Goal: Complete application form: Complete application form

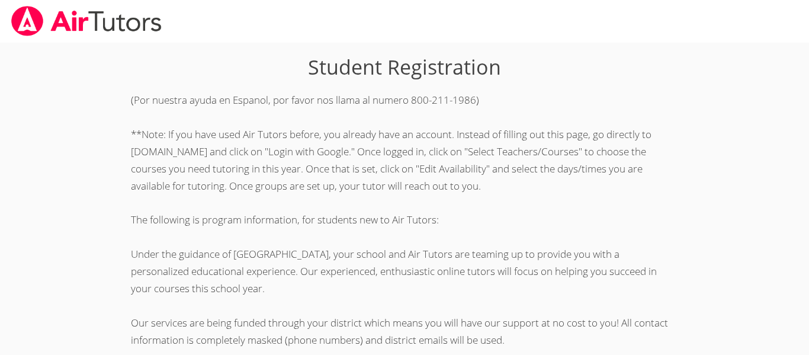
scroll to position [332, 0]
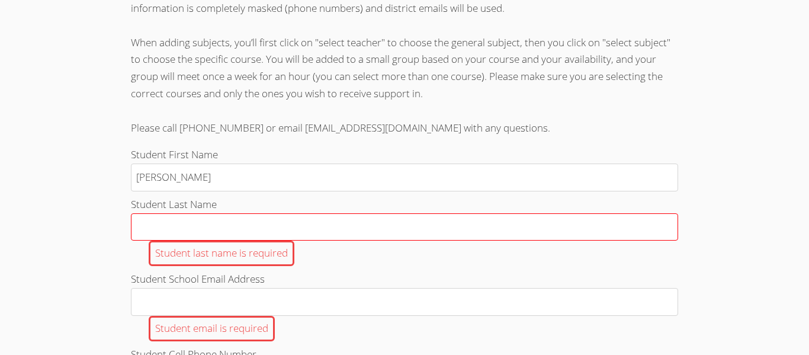
type input "Isabella"
click at [163, 228] on input "Student Last Name Student last name is required" at bounding box center [404, 227] width 547 height 28
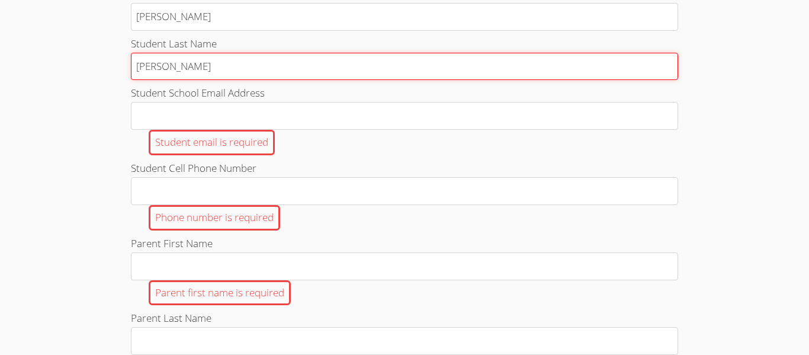
scroll to position [494, 0]
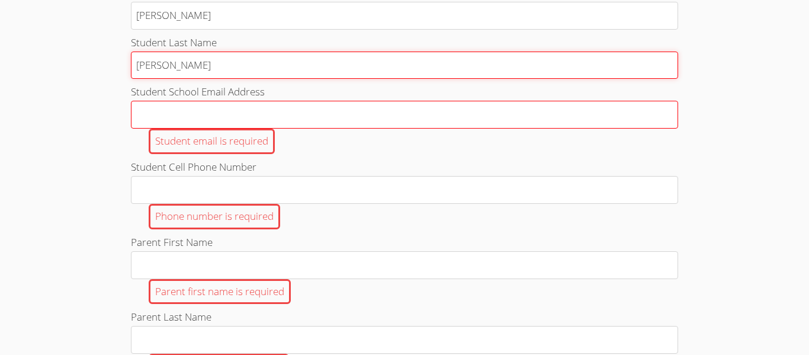
type input "Mangiagli"
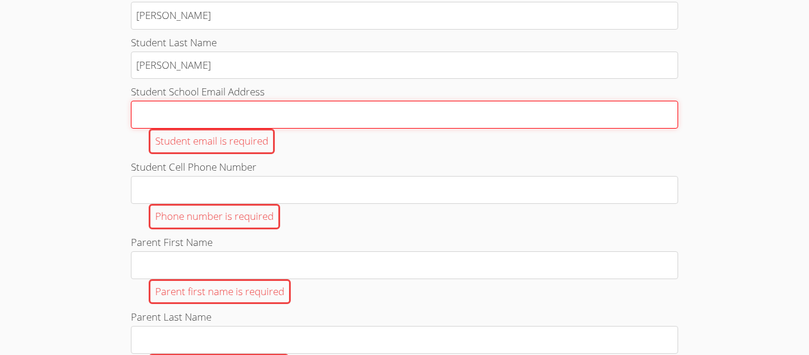
click at [156, 122] on input "Student School Email Address Student email is required" at bounding box center [404, 115] width 547 height 28
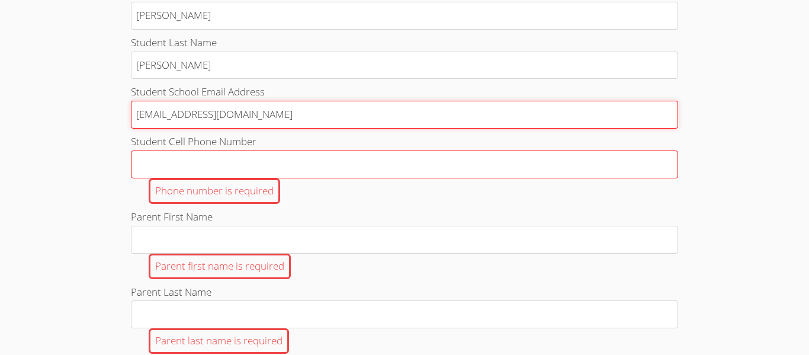
type input "i.mangiagli620@cvuhsd.org"
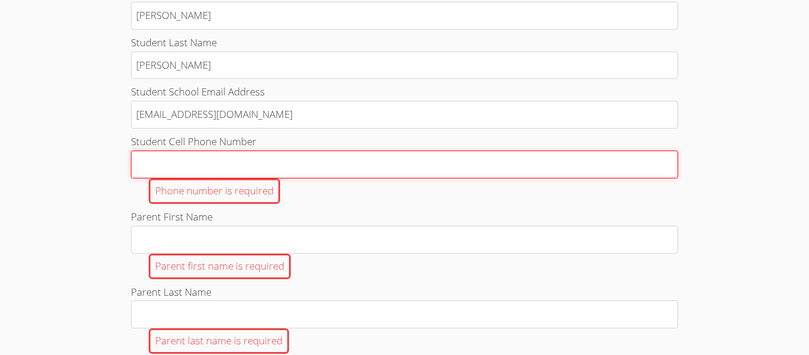
click at [140, 164] on input "Student Cell Phone Number Phone number is required" at bounding box center [404, 164] width 547 height 28
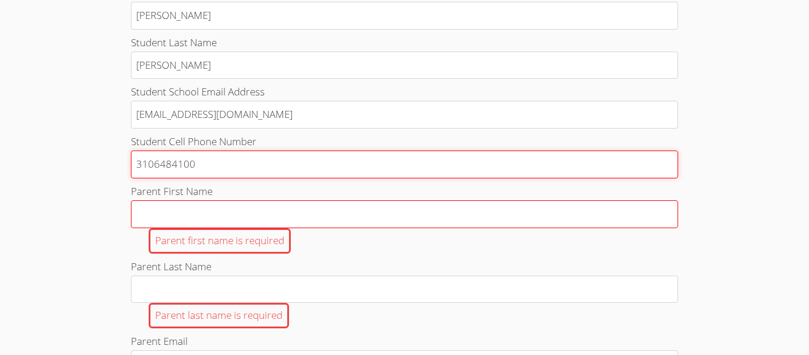
type input "3106484100"
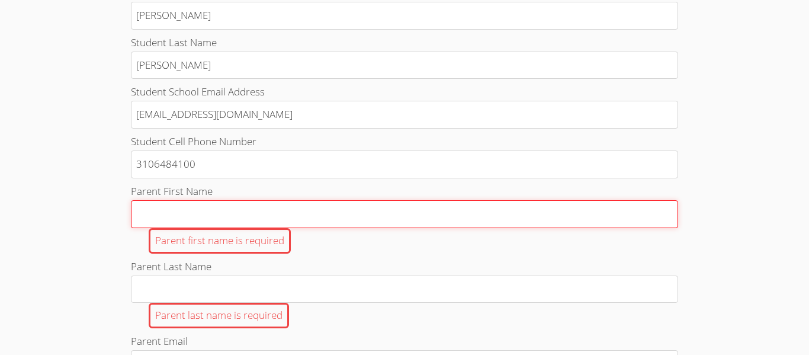
click at [146, 217] on input "Parent First Name Parent first name is required" at bounding box center [404, 214] width 547 height 28
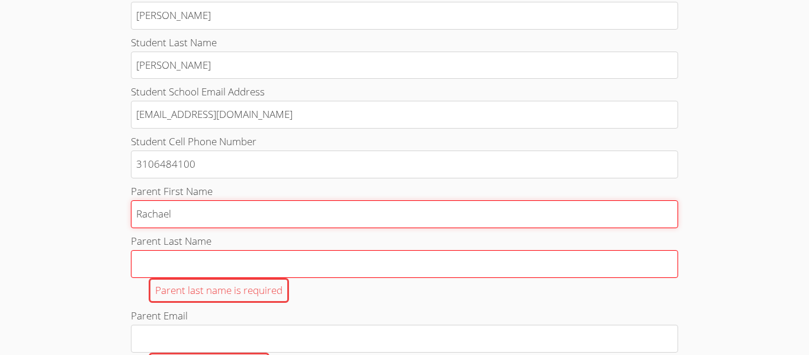
type input "Rachael"
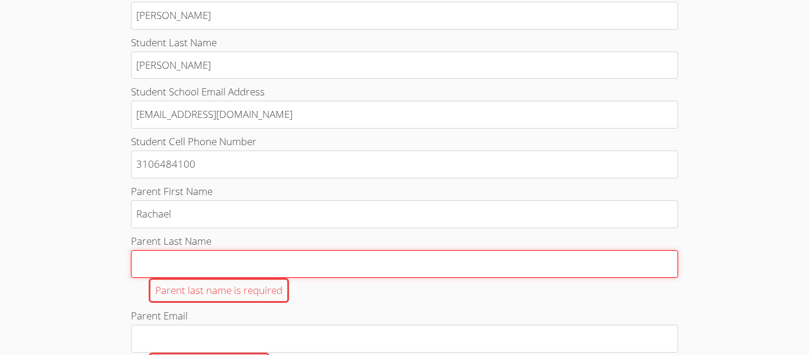
click at [148, 261] on input "Parent Last Name Parent last name is required" at bounding box center [404, 264] width 547 height 28
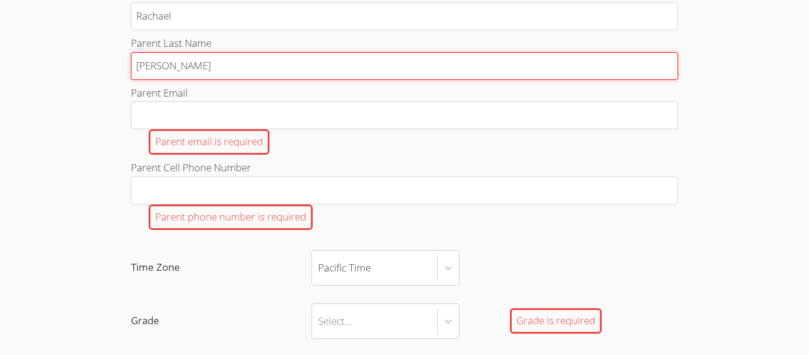
scroll to position [703, 0]
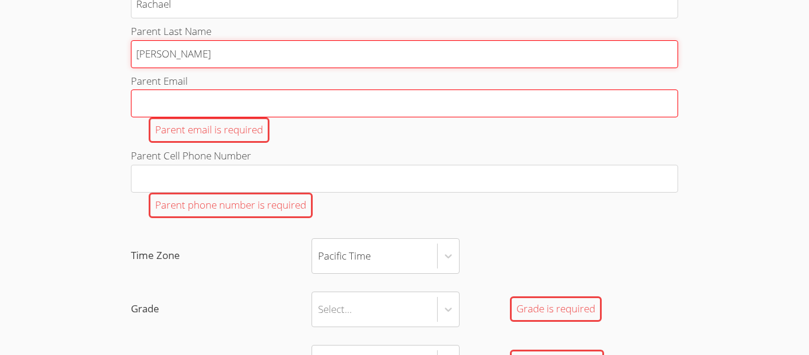
type input "Mangiagli"
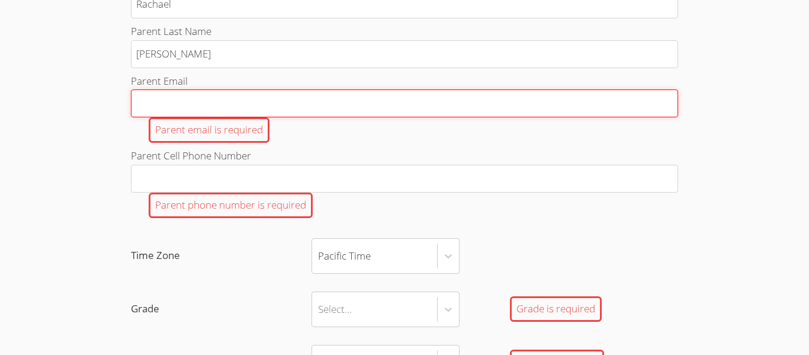
click at [172, 101] on input "Parent Email Parent email is required" at bounding box center [404, 103] width 547 height 28
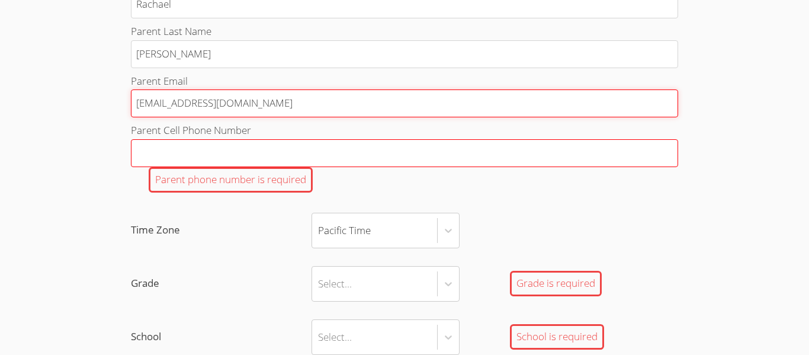
type input "rsgreenie@aol.com"
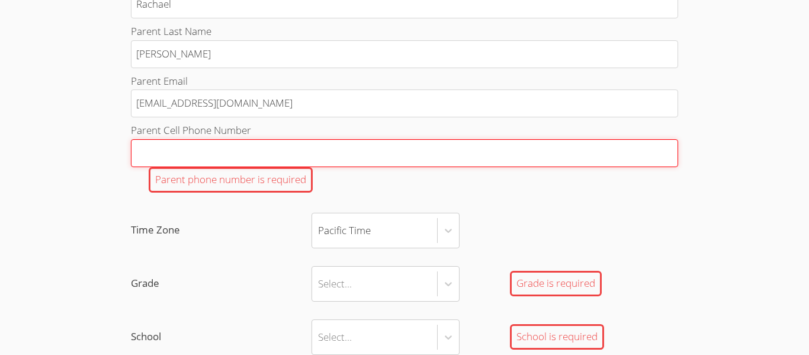
click at [186, 161] on input "Parent Cell Phone Number Parent phone number is required" at bounding box center [404, 153] width 547 height 28
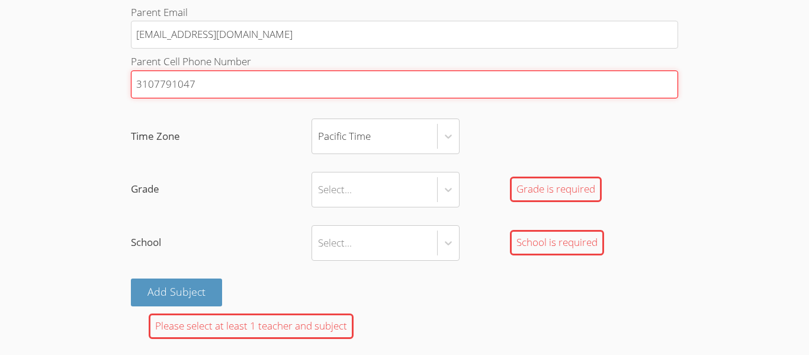
scroll to position [773, 0]
type input "3107791047"
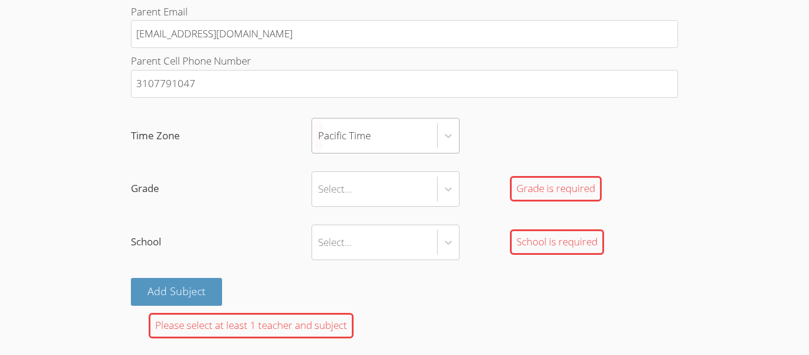
click at [372, 132] on div "Pacific Time" at bounding box center [374, 136] width 125 height 34
click at [319, 132] on input "Time Zone Pacific Time" at bounding box center [318, 135] width 1 height 27
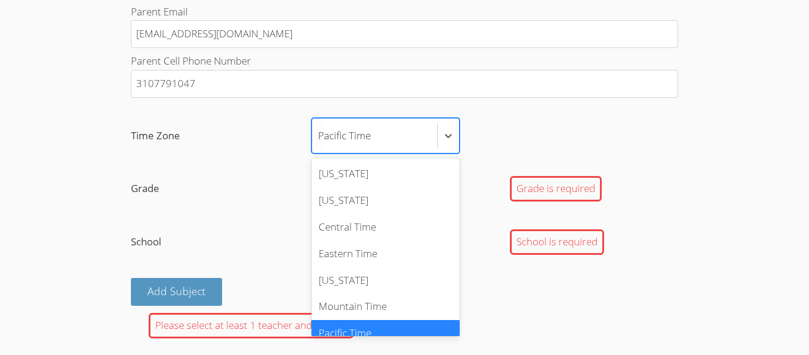
scroll to position [13, 0]
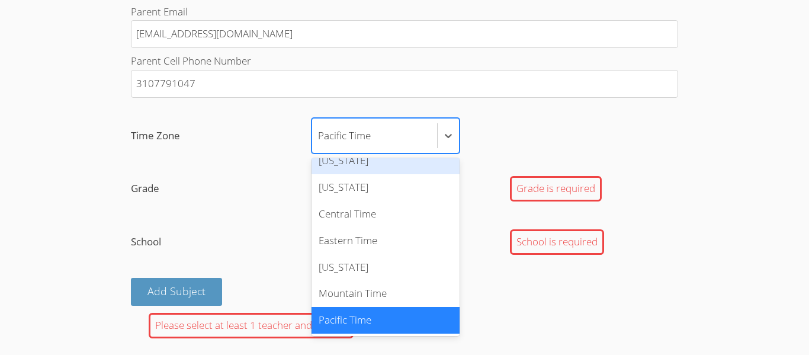
click at [533, 100] on div "Parent Cell Phone Number 3107791047" at bounding box center [404, 76] width 547 height 47
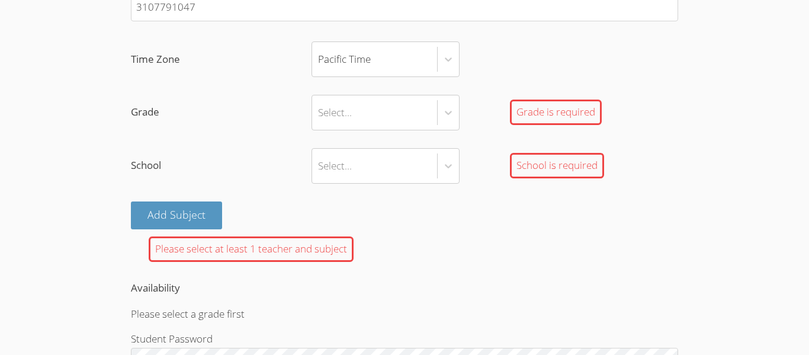
scroll to position [856, 0]
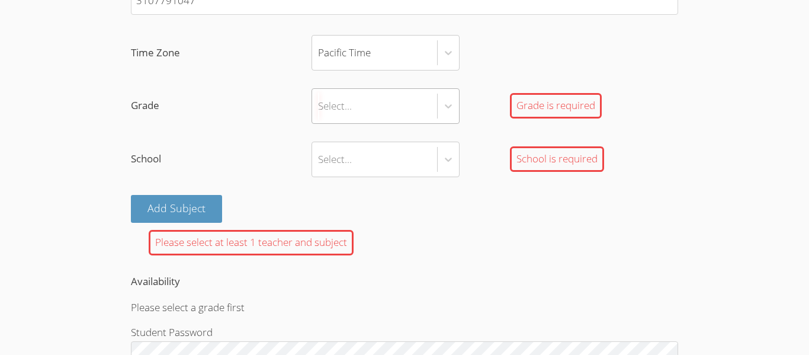
click at [417, 112] on div "Select..." at bounding box center [374, 106] width 125 height 34
click at [319, 112] on input "Grade Select... Grade is required" at bounding box center [318, 105] width 1 height 27
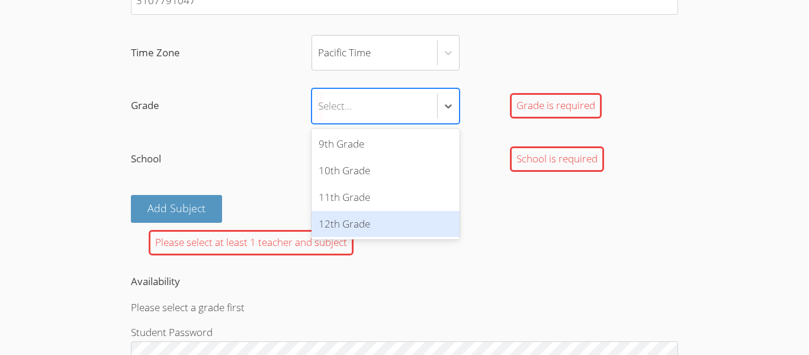
click at [357, 222] on div "12th Grade" at bounding box center [386, 224] width 148 height 27
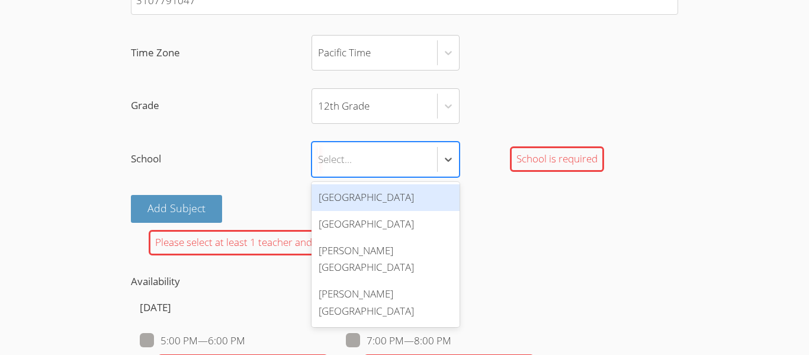
click at [348, 162] on div "Select..." at bounding box center [335, 158] width 34 height 17
click at [319, 162] on input "School option Hawthorne High School focused, 1 of 4. 4 results available. Use U…" at bounding box center [318, 159] width 1 height 27
click at [341, 197] on div "Hawthorne High School" at bounding box center [386, 197] width 148 height 27
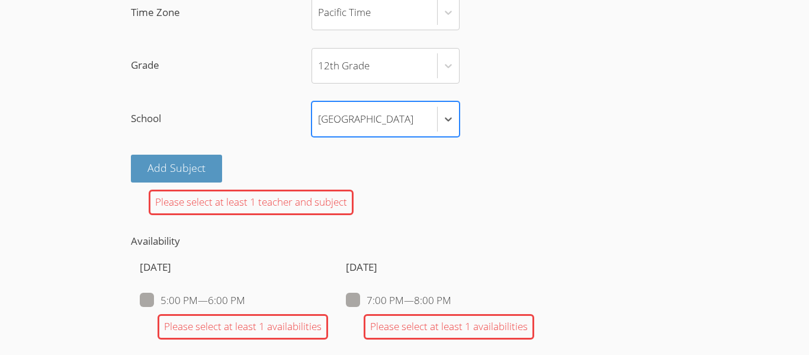
scroll to position [902, 0]
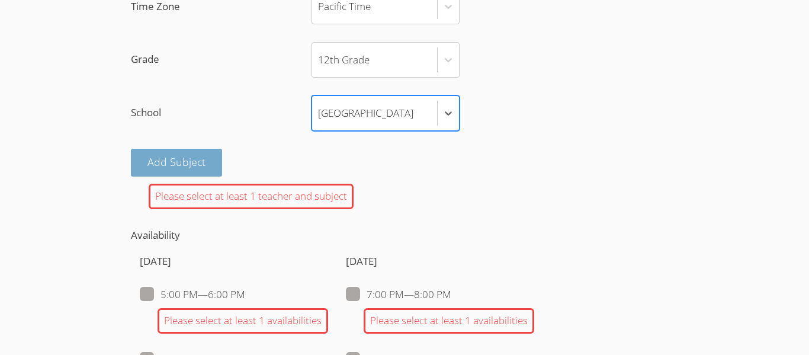
click at [144, 168] on button "Add Subject" at bounding box center [176, 163] width 91 height 28
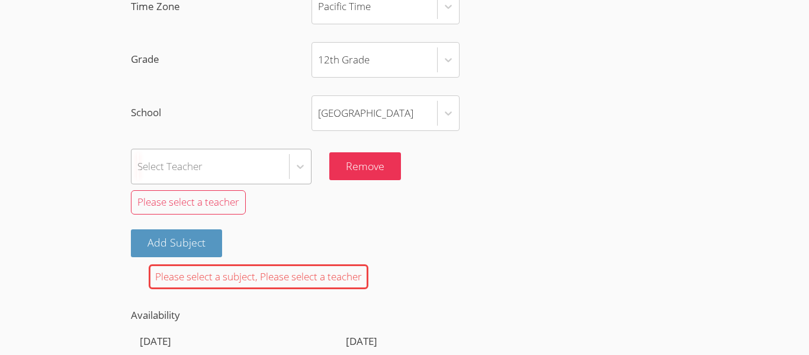
click at [169, 172] on div "Select Teacher" at bounding box center [169, 166] width 65 height 17
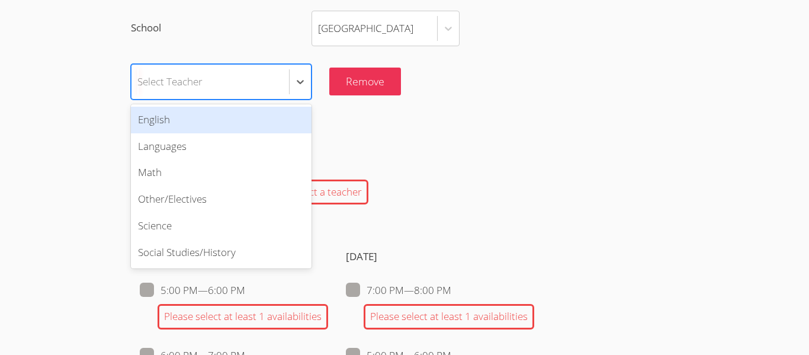
scroll to position [989, 0]
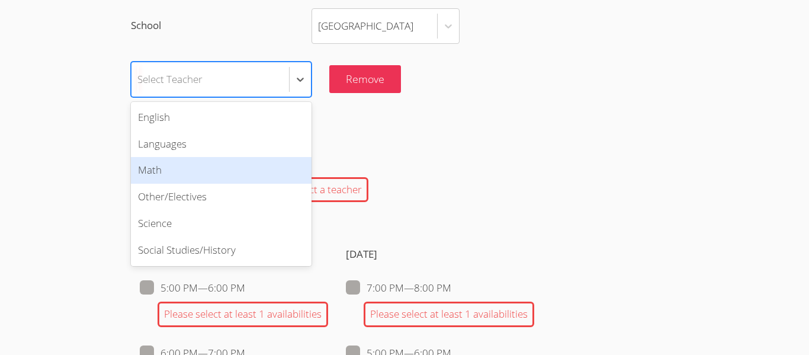
click at [170, 172] on div "Math" at bounding box center [221, 170] width 181 height 27
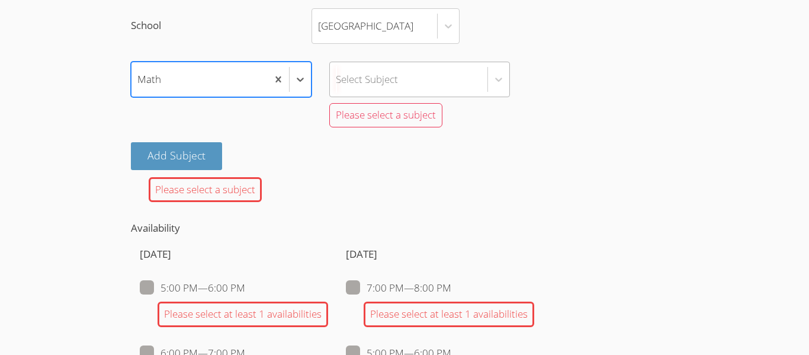
click at [363, 73] on div "Select Subject" at bounding box center [367, 79] width 62 height 17
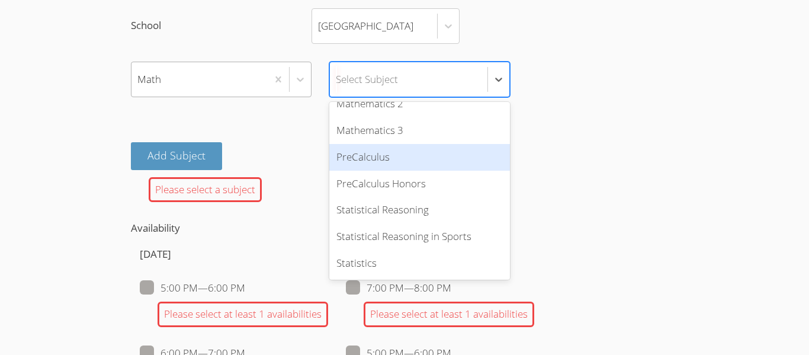
scroll to position [669, 0]
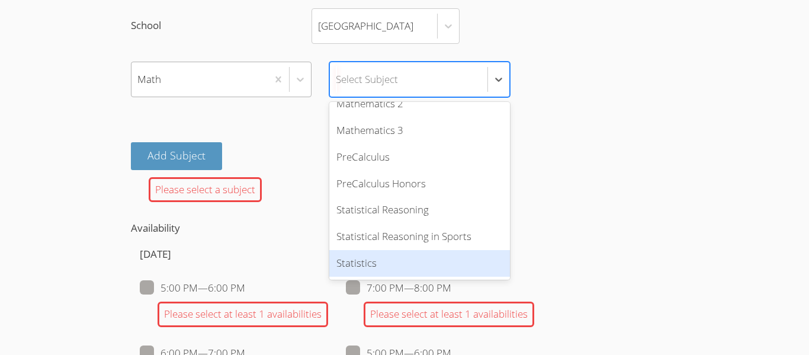
click at [384, 264] on div "Statistics" at bounding box center [419, 263] width 181 height 27
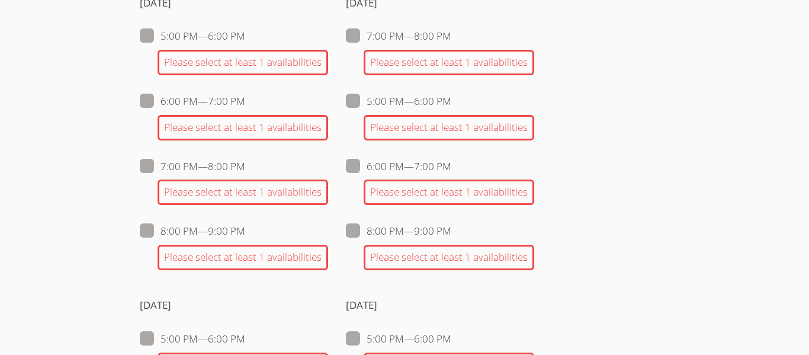
scroll to position [1174, 0]
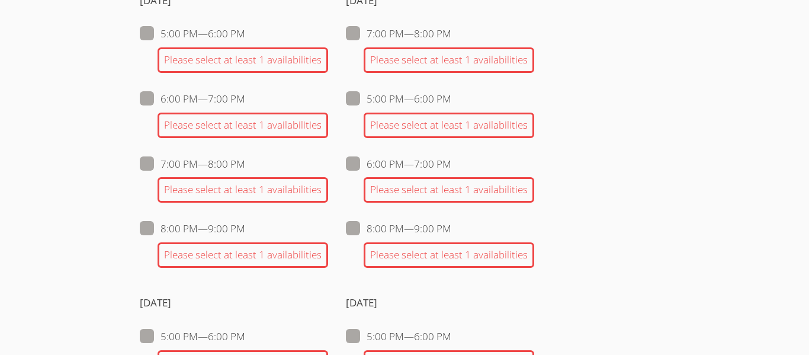
click at [245, 166] on span at bounding box center [245, 164] width 0 height 14
click at [245, 166] on input "7:00 PM — 8:00 PM" at bounding box center [250, 161] width 10 height 10
checkbox input "true"
checkbox input "false"
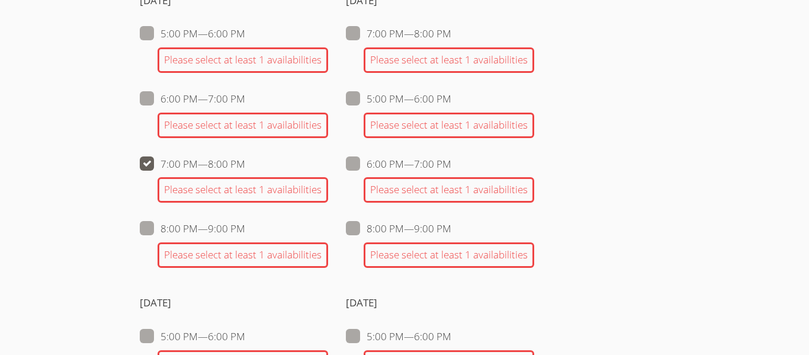
checkbox input "false"
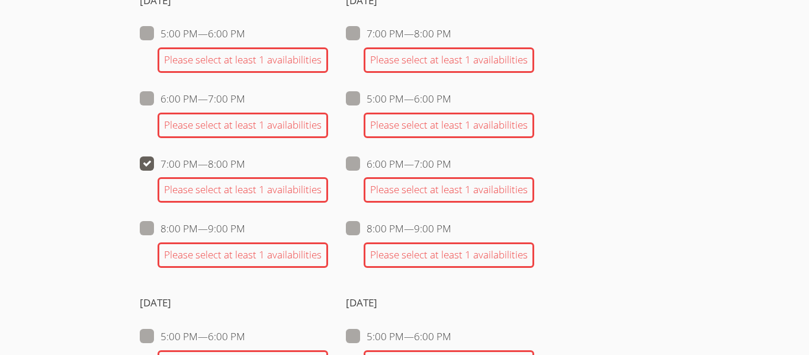
checkbox input "false"
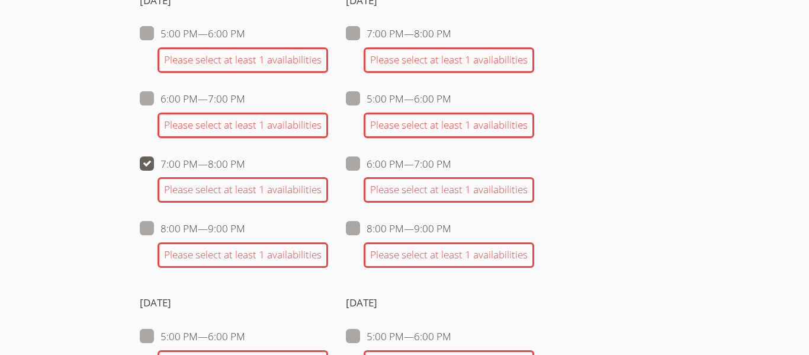
checkbox input "false"
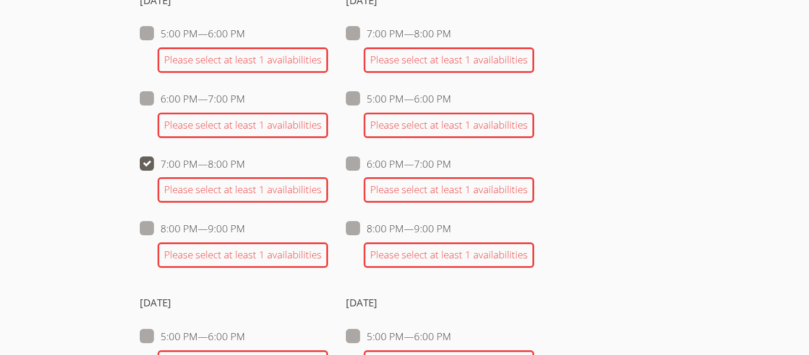
checkbox input "false"
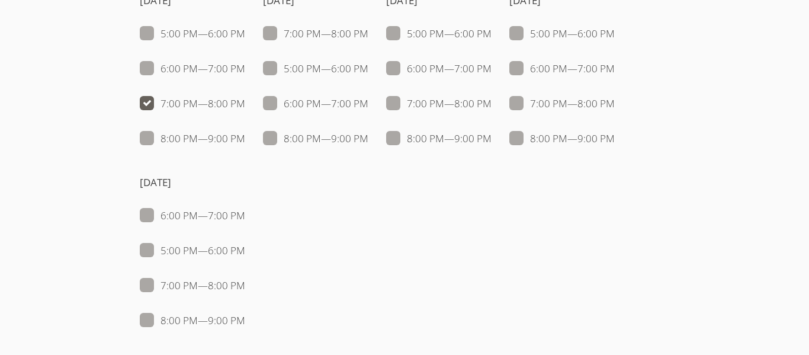
click at [245, 75] on span at bounding box center [245, 69] width 0 height 14
click at [245, 71] on input "6:00 PM — 7:00 PM" at bounding box center [250, 66] width 10 height 10
checkbox input "true"
checkbox input "false"
checkbox input "true"
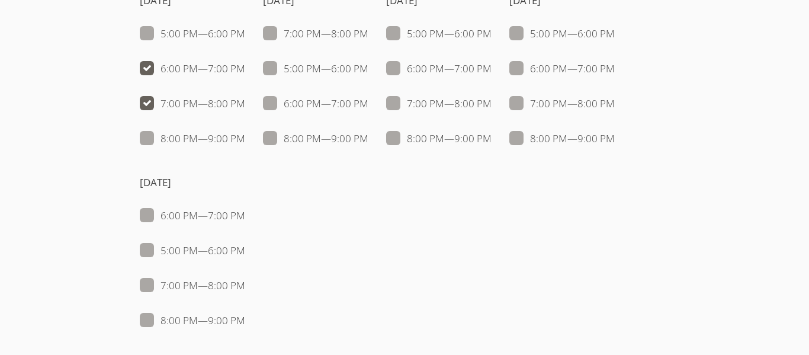
checkbox input "false"
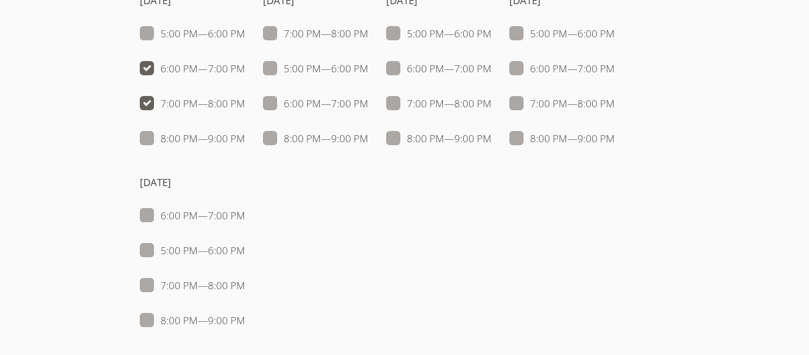
checkbox input "false"
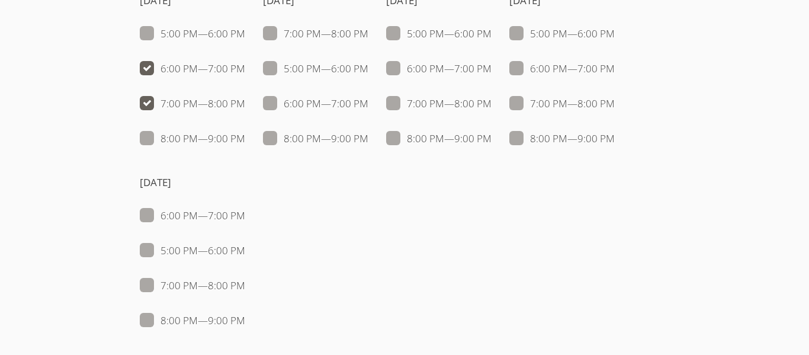
checkbox input "false"
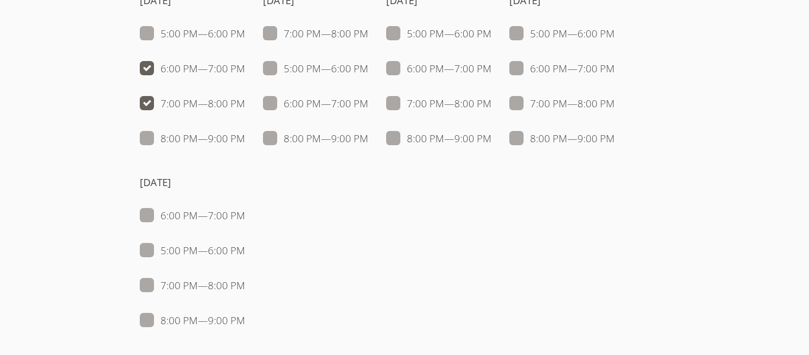
checkbox input "false"
click at [245, 105] on span at bounding box center [245, 104] width 0 height 14
click at [245, 105] on input "7:00 PM — 8:00 PM" at bounding box center [250, 101] width 10 height 10
checkbox input "false"
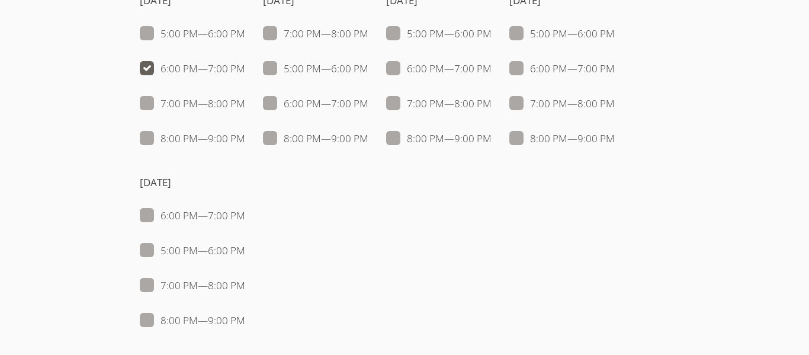
checkbox input "false"
checkbox input "true"
checkbox input "false"
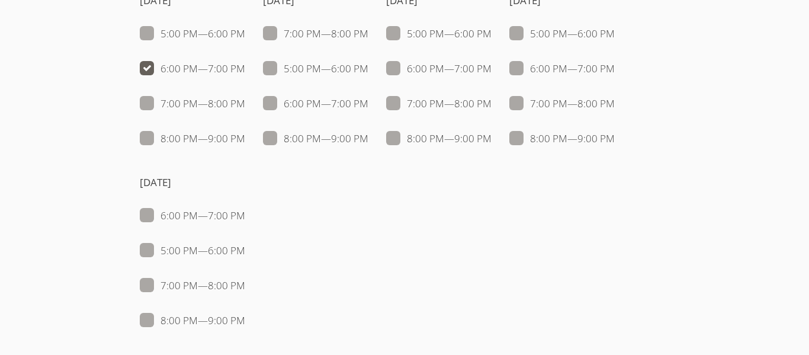
checkbox input "false"
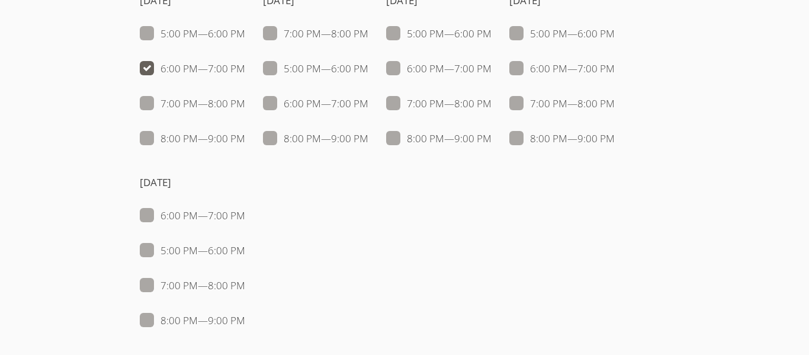
checkbox input "false"
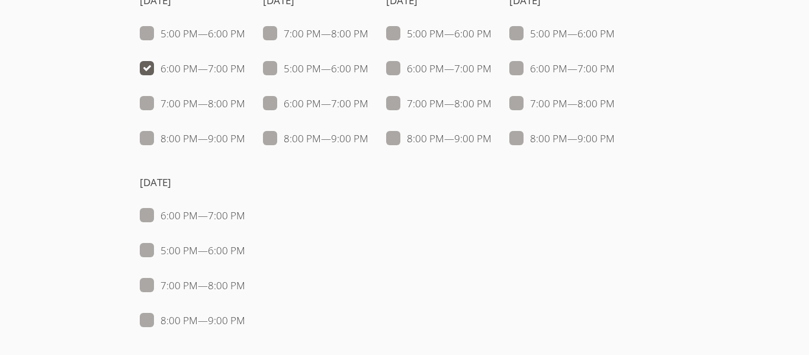
checkbox input "false"
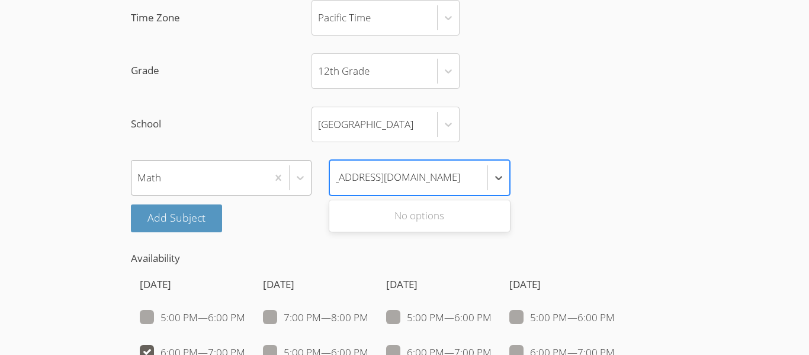
scroll to position [0, 0]
type input "i"
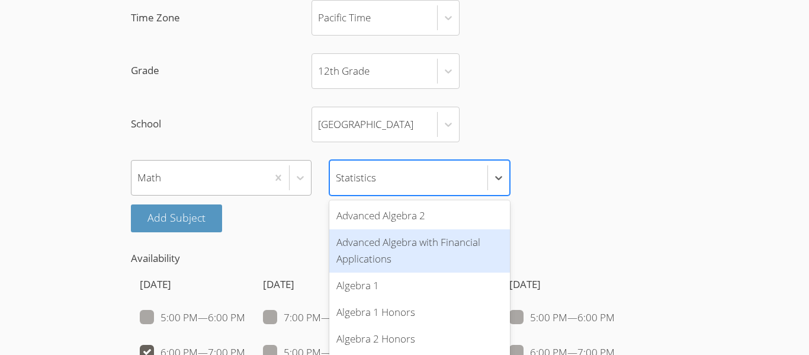
click at [593, 125] on label "School Hawthorne High School" at bounding box center [404, 125] width 547 height 36
click at [319, 125] on input "School Hawthorne High School" at bounding box center [318, 124] width 1 height 27
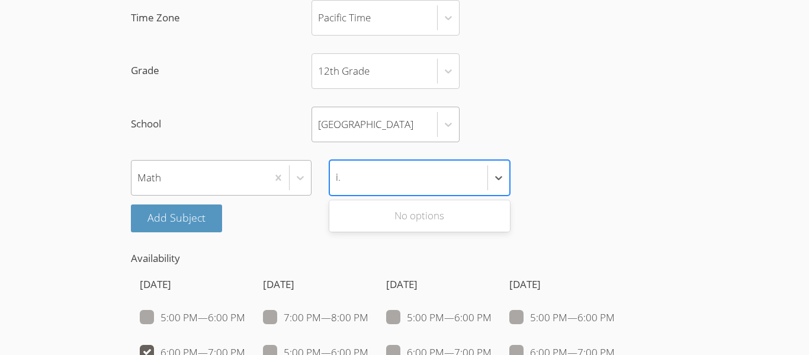
type input "i"
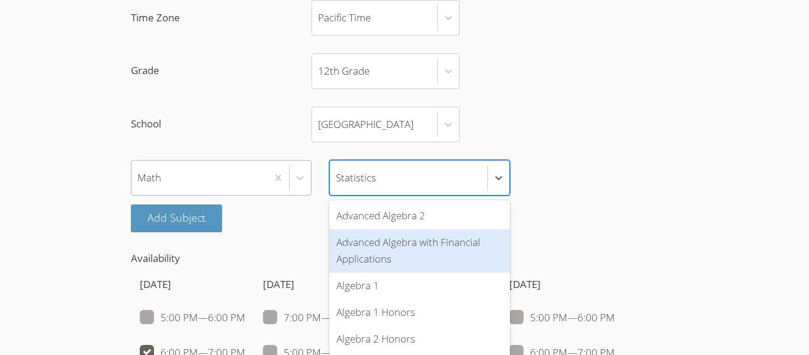
click at [703, 129] on div "Student Registration (Por nuestra ayuda en Espanol, por favor nos llama al nume…" at bounding box center [404, 244] width 607 height 2185
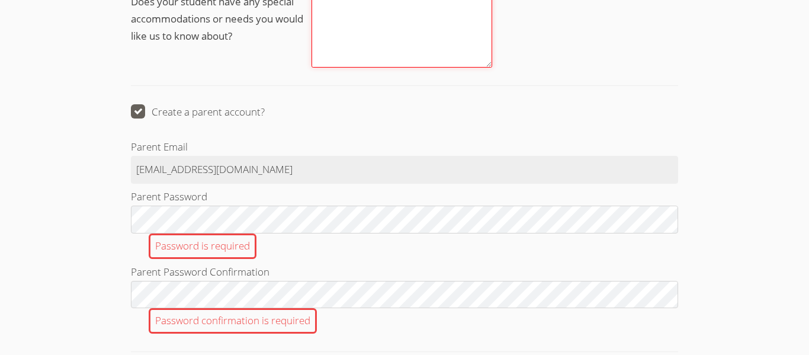
scroll to position [1685, 0]
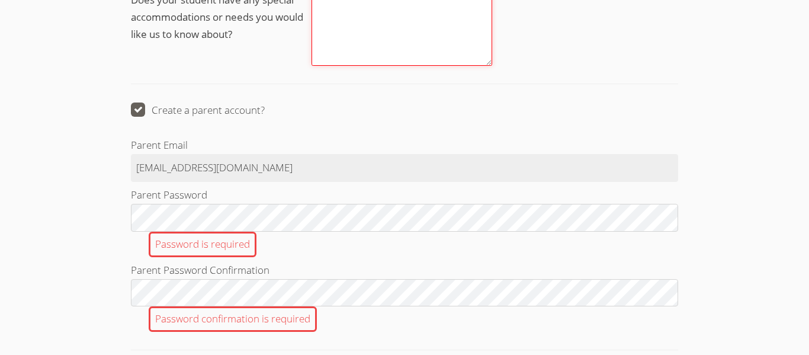
type textarea "no"
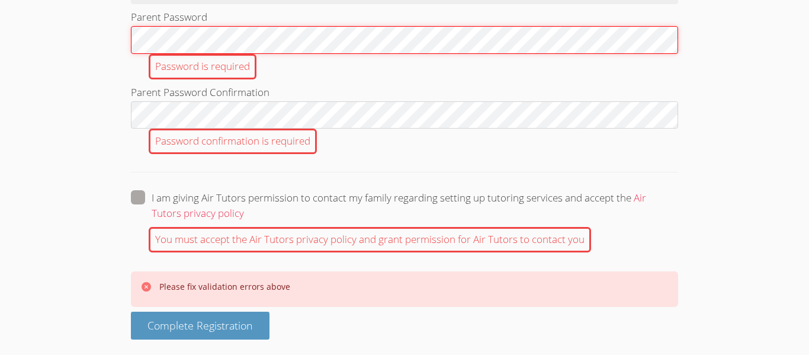
scroll to position [1863, 0]
